Goal: Transaction & Acquisition: Book appointment/travel/reservation

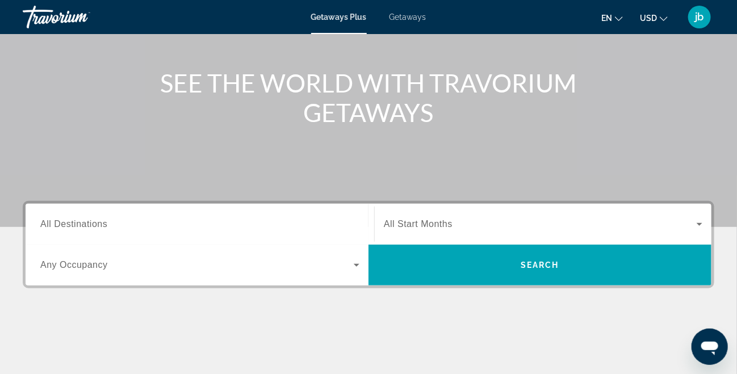
scroll to position [227, 0]
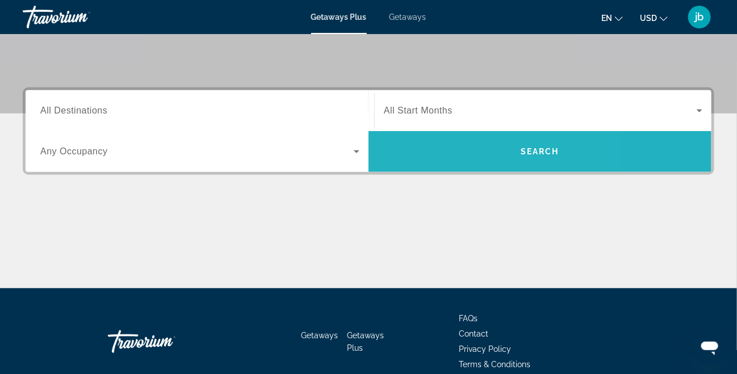
click at [451, 161] on span "Search widget" at bounding box center [539, 151] width 343 height 27
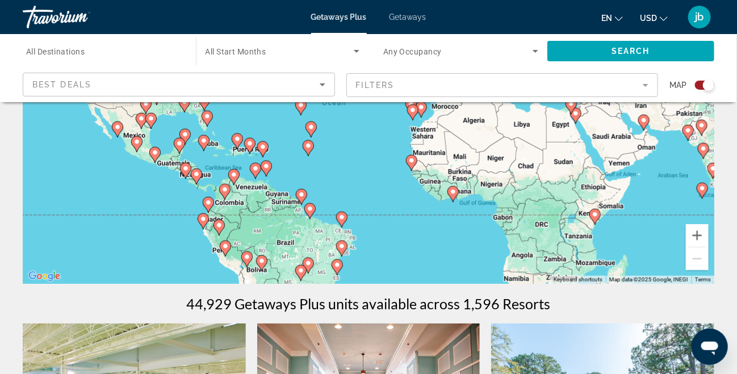
scroll to position [114, 0]
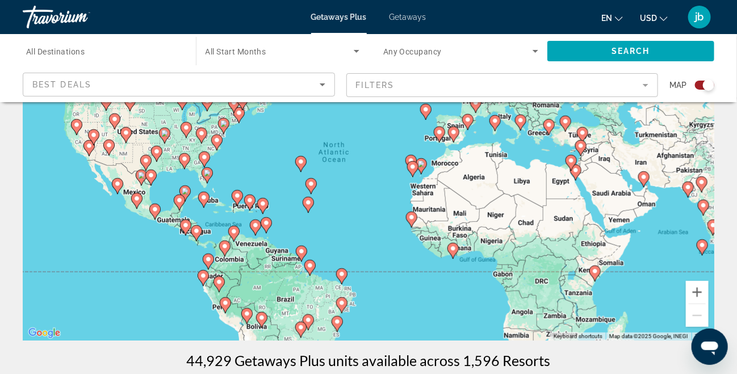
click at [137, 199] on image "Main content" at bounding box center [136, 198] width 7 height 7
type input "**********"
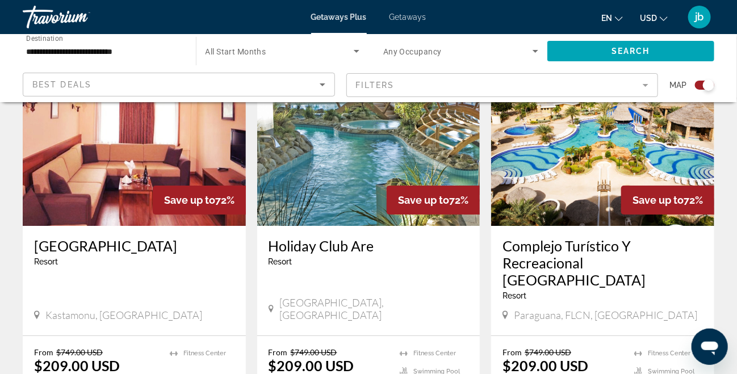
scroll to position [1363, 0]
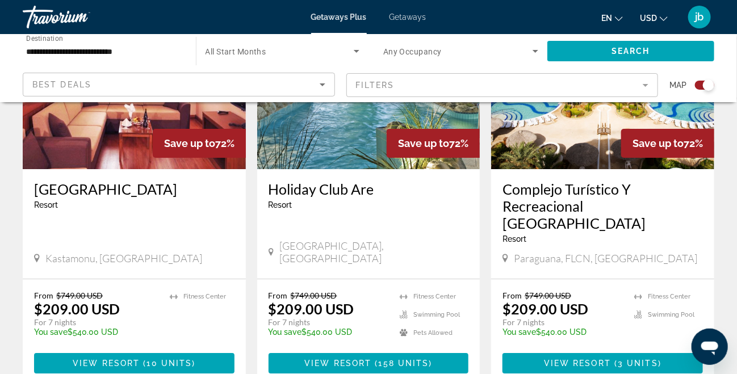
click at [572, 181] on h3 "Complejo Turístico Y Recreacional [GEOGRAPHIC_DATA]" at bounding box center [602, 206] width 200 height 51
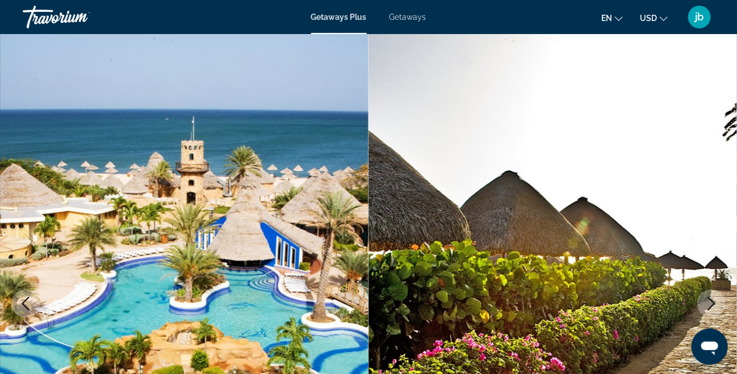
scroll to position [170, 0]
